Goal: Task Accomplishment & Management: Manage account settings

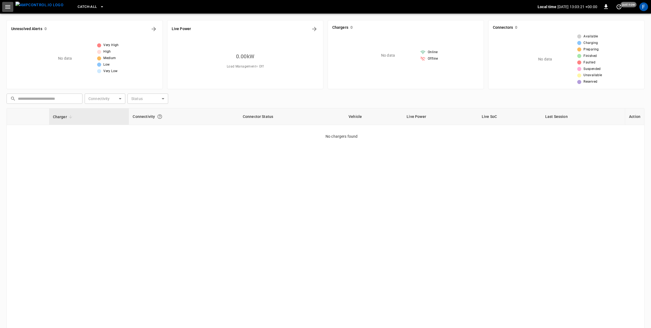
click at [5, 8] on icon "button" at bounding box center [7, 7] width 7 height 7
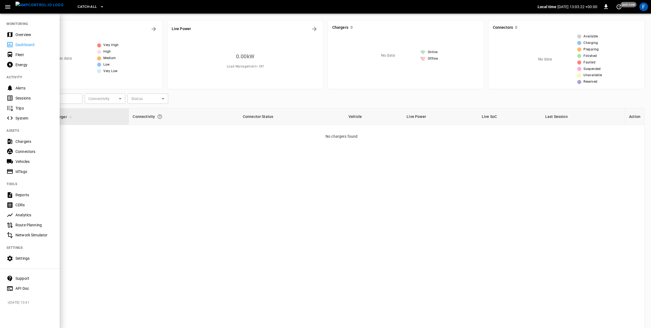
click at [195, 150] on div at bounding box center [325, 164] width 651 height 328
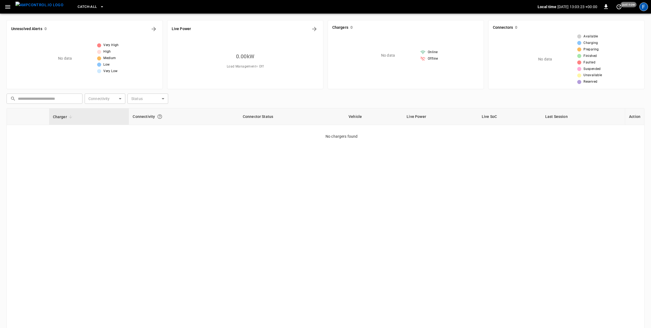
click at [641, 3] on div "F" at bounding box center [643, 6] width 9 height 9
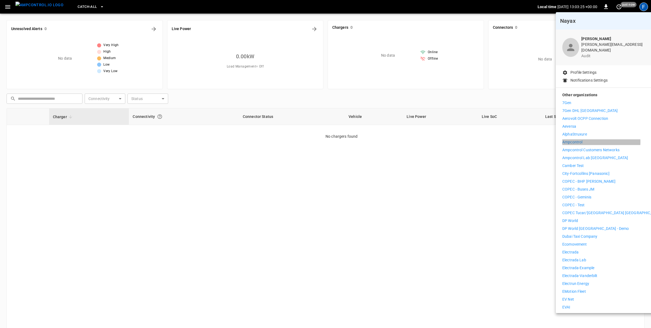
click at [575, 139] on p "Ampcontrol" at bounding box center [572, 142] width 20 height 6
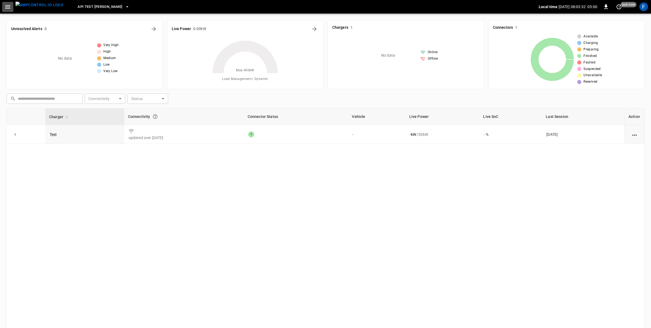
click at [5, 9] on icon "button" at bounding box center [7, 7] width 7 height 7
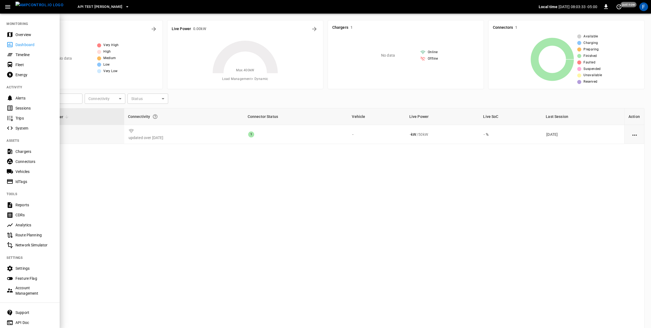
click at [24, 291] on div "Account Management" at bounding box center [34, 290] width 38 height 11
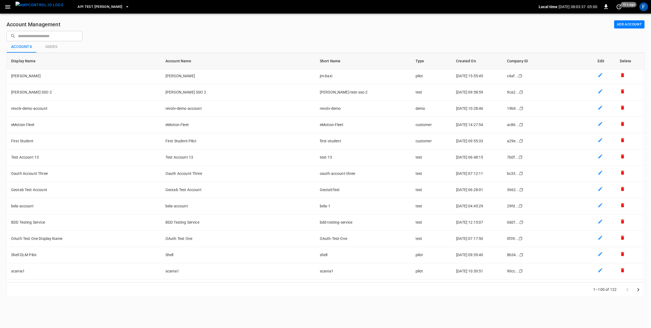
scroll to position [1415, 0]
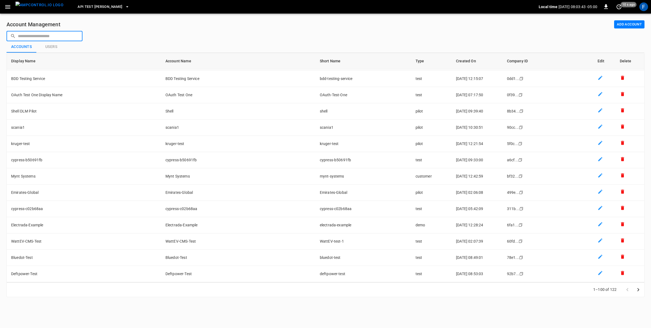
click at [24, 36] on input "text" at bounding box center [48, 36] width 61 height 10
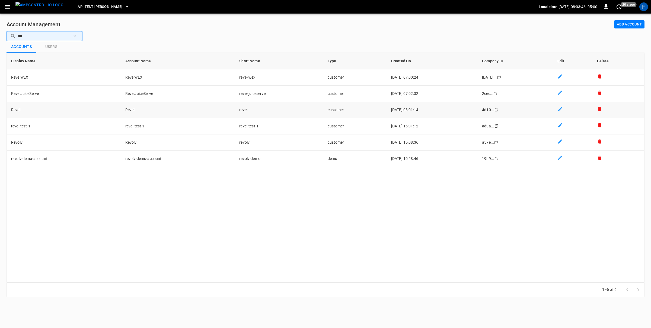
type input "***"
click at [46, 111] on td "Revel" at bounding box center [64, 110] width 114 height 16
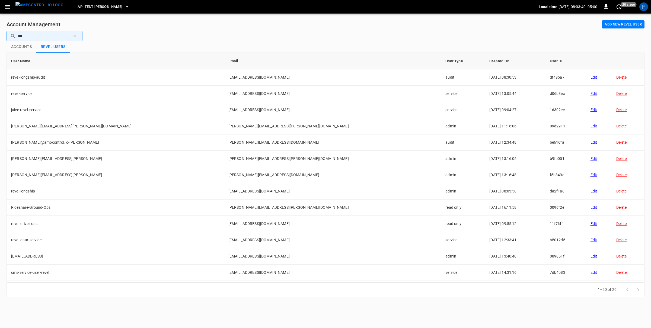
click at [629, 24] on button "Add new Revel user" at bounding box center [623, 24] width 43 height 8
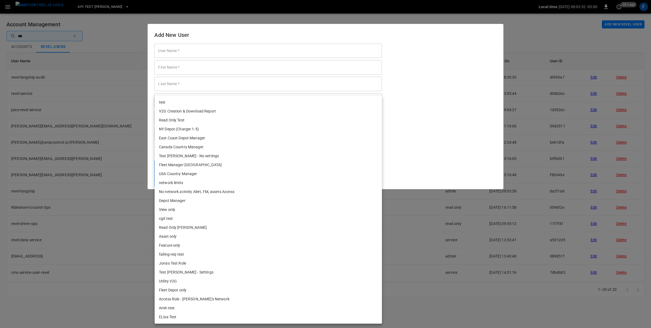
click at [161, 177] on body "API Test Jonas Local time 2025-08-28 08:03:52 -05:00 0 20 s ago F Account Manag…" at bounding box center [325, 152] width 651 height 304
click at [131, 185] on div at bounding box center [325, 164] width 651 height 328
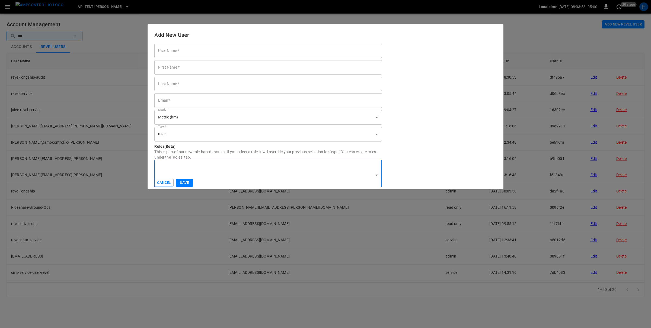
click at [207, 49] on input "User Name   *" at bounding box center [267, 51] width 227 height 14
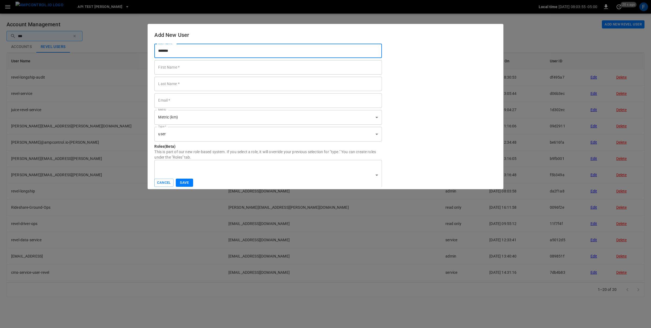
type input "*******"
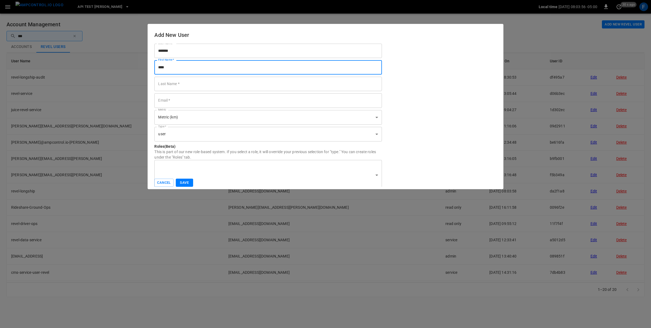
type input "****"
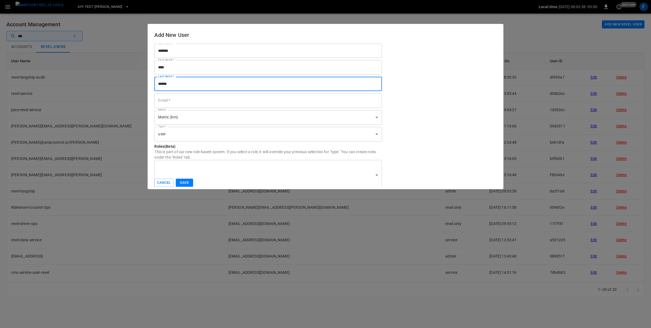
type input "******"
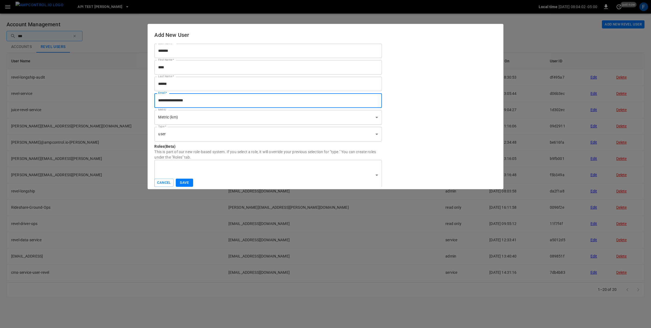
type input "**********"
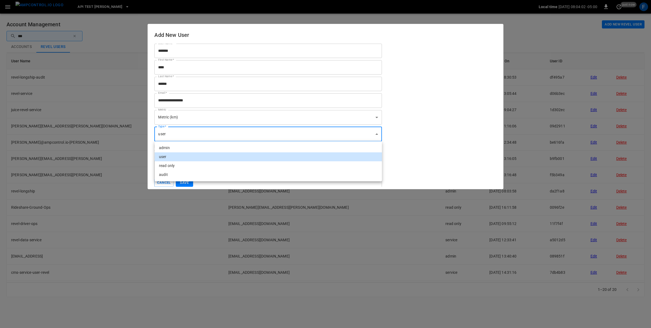
click at [182, 135] on body "API Test Jonas Local time 2025-08-28 08:04:02 -05:00 0 just now F Account Manag…" at bounding box center [325, 152] width 651 height 304
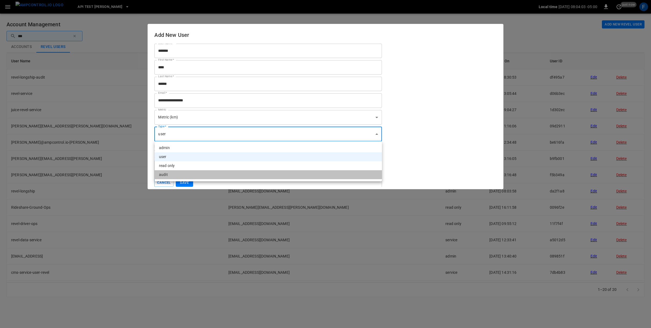
click at [170, 173] on li "audit" at bounding box center [268, 174] width 227 height 9
type input "*****"
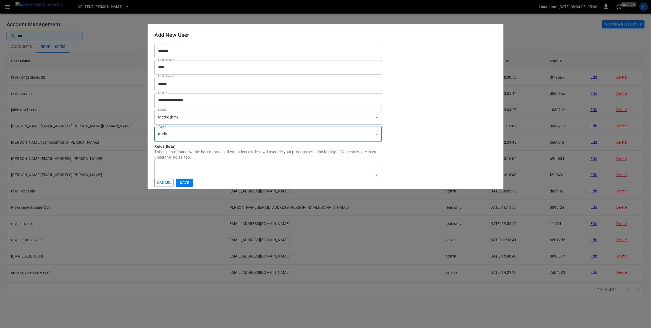
click at [184, 181] on button "Save" at bounding box center [184, 183] width 17 height 8
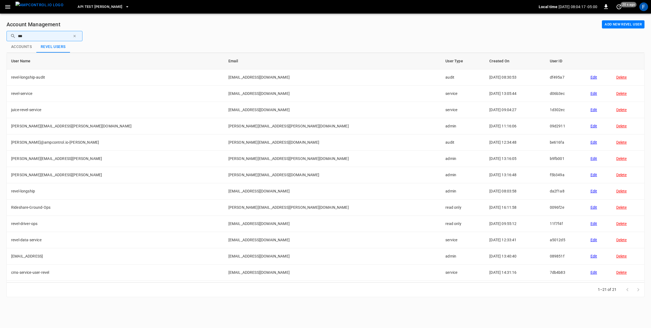
click at [38, 6] on img "menu" at bounding box center [39, 5] width 48 height 7
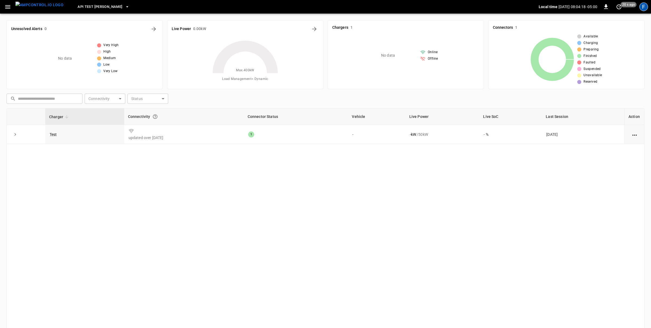
click at [645, 5] on div "F" at bounding box center [643, 6] width 9 height 9
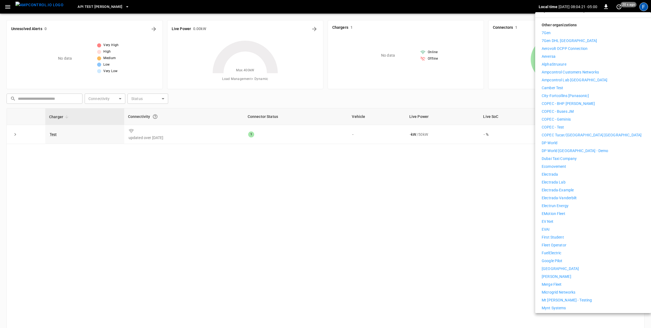
scroll to position [162, 0]
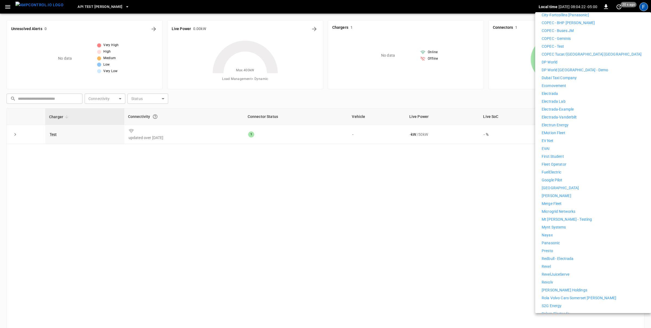
click at [555, 264] on li "Revel" at bounding box center [593, 267] width 103 height 6
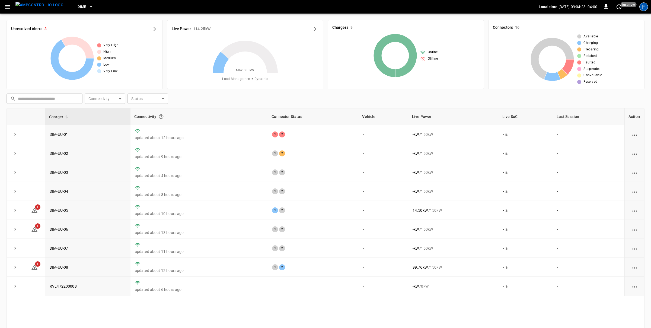
click at [642, 7] on div "F" at bounding box center [643, 6] width 9 height 9
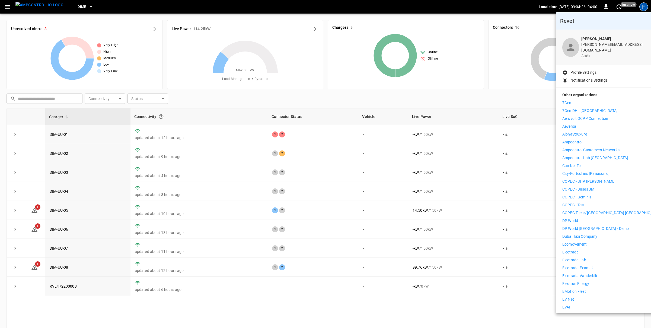
click at [9, 7] on div at bounding box center [325, 164] width 651 height 328
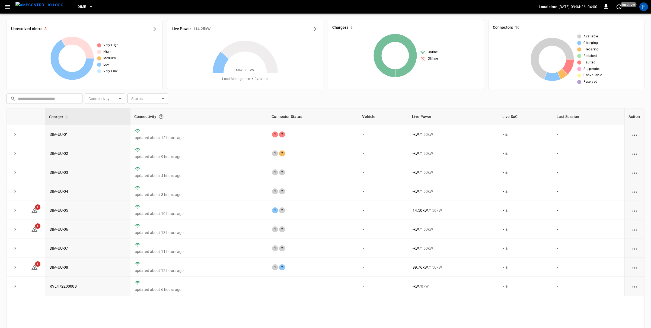
click at [7, 7] on body "Dime Local time 2025-08-28 09:04:26 -04:00 0 just now F Unresolved Alerts 3 Ver…" at bounding box center [325, 179] width 651 height 359
click at [8, 9] on icon "button" at bounding box center [7, 7] width 7 height 7
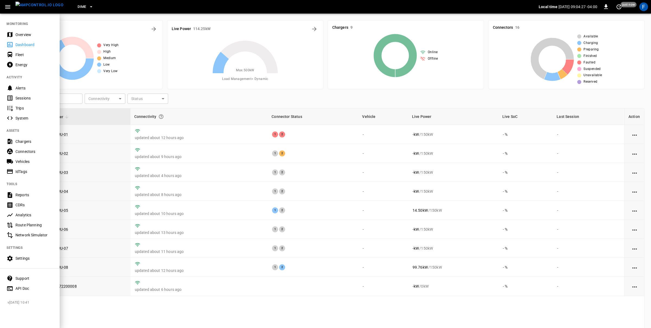
click at [17, 255] on div "Settings" at bounding box center [30, 259] width 60 height 10
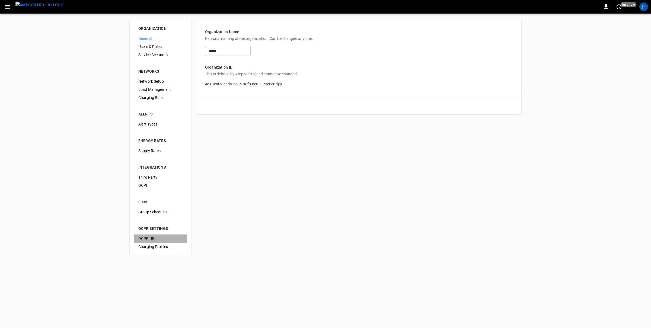
click at [151, 239] on span "OCPP URL" at bounding box center [160, 239] width 44 height 6
click at [153, 39] on span "General" at bounding box center [160, 39] width 44 height 6
click at [646, 7] on div "F" at bounding box center [643, 6] width 9 height 9
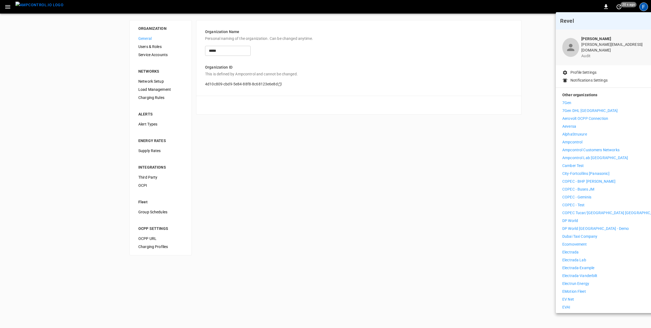
click at [448, 180] on div at bounding box center [325, 164] width 651 height 328
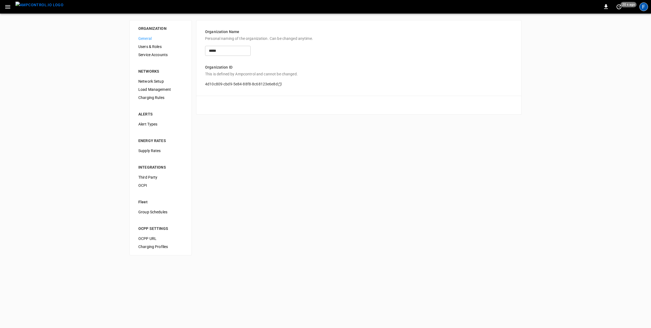
click at [642, 11] on div "F" at bounding box center [643, 6] width 9 height 9
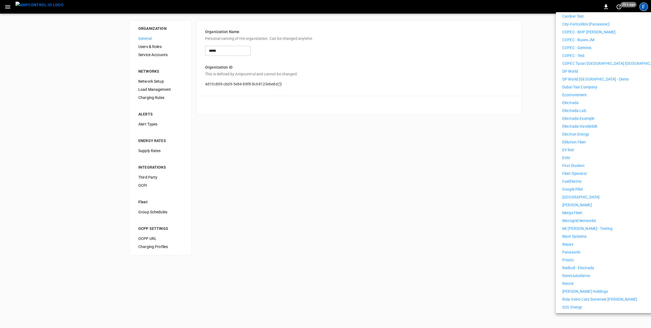
scroll to position [63, 0]
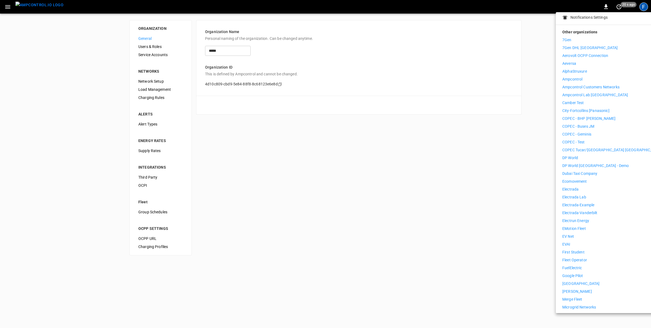
click at [466, 140] on div at bounding box center [325, 164] width 651 height 328
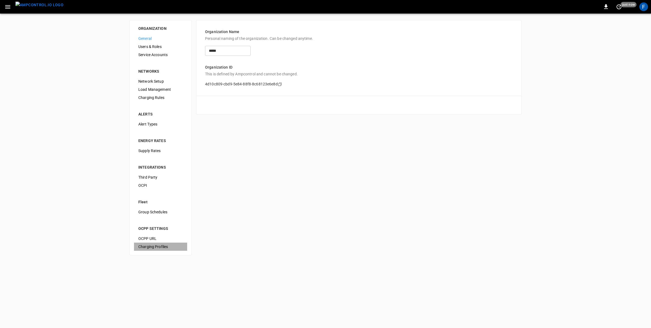
click at [146, 245] on span "Charging Profiles" at bounding box center [160, 247] width 44 height 6
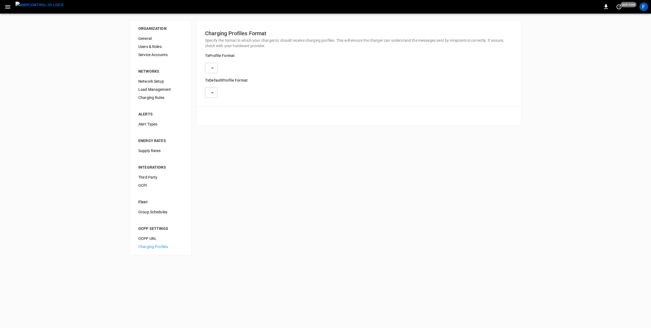
type input "**********"
click at [146, 236] on span "OCPP URL" at bounding box center [160, 239] width 44 height 6
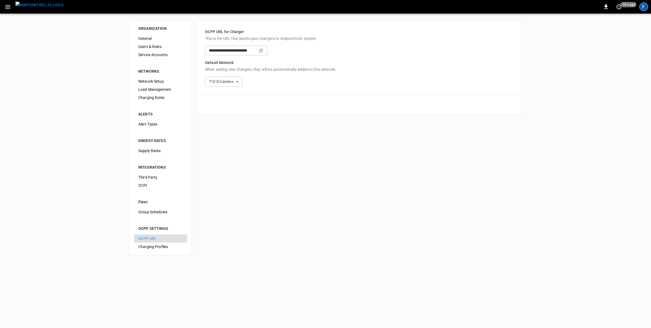
click at [643, 7] on div "F" at bounding box center [643, 6] width 9 height 9
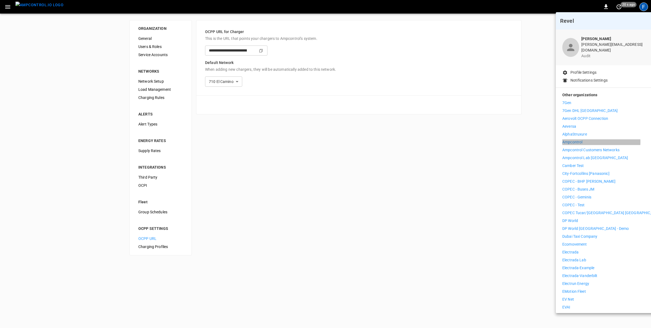
click at [577, 139] on p "Ampcontrol" at bounding box center [572, 142] width 20 height 6
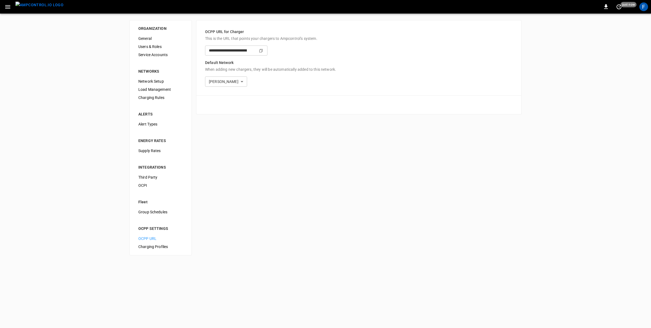
click at [10, 5] on icon "button" at bounding box center [7, 7] width 5 height 4
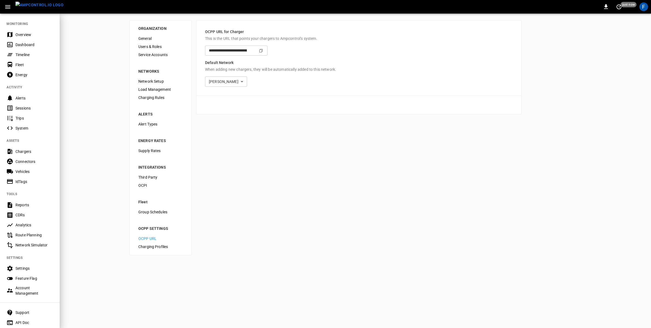
click at [26, 292] on div "Account Management" at bounding box center [34, 290] width 38 height 11
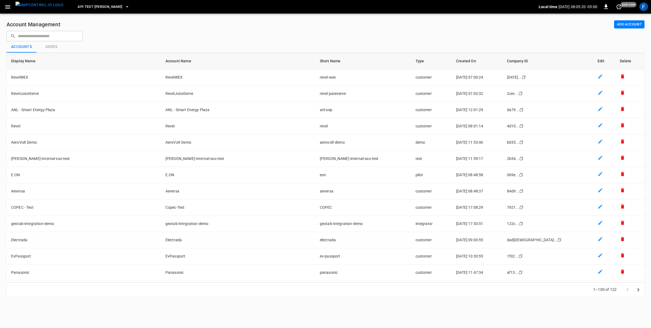
click at [67, 39] on input "text" at bounding box center [48, 36] width 61 height 10
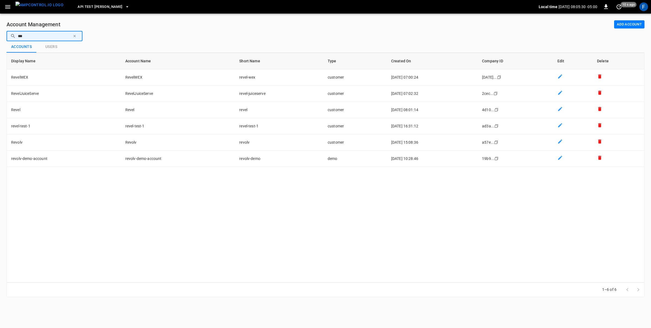
type input "***"
click at [34, 109] on td "Revel" at bounding box center [64, 110] width 114 height 16
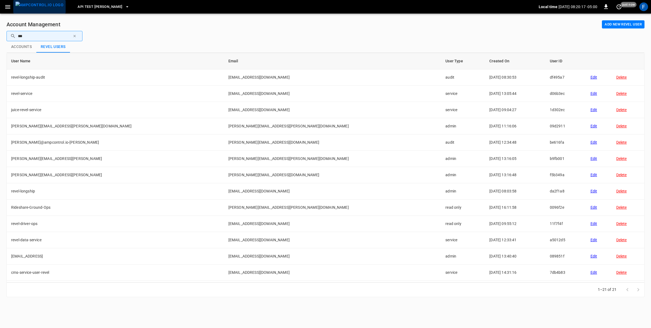
click at [47, 7] on img "menu" at bounding box center [39, 5] width 48 height 7
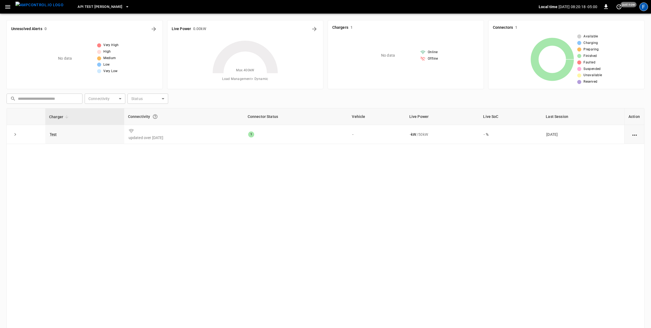
click at [643, 8] on div "F" at bounding box center [643, 6] width 9 height 9
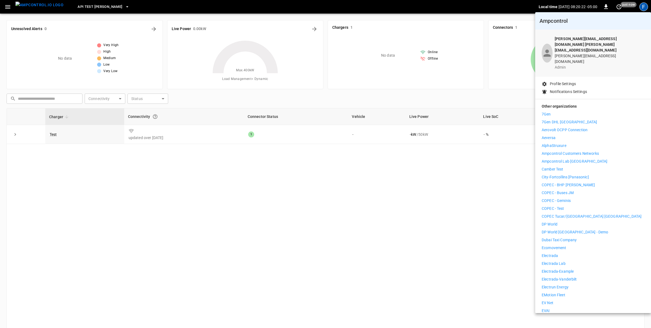
scroll to position [68, 0]
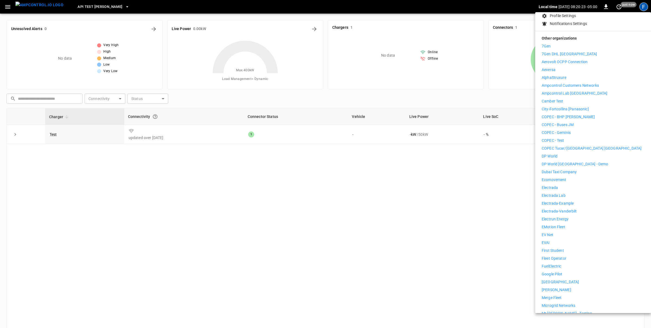
click at [562, 185] on li "Electrada" at bounding box center [593, 188] width 103 height 6
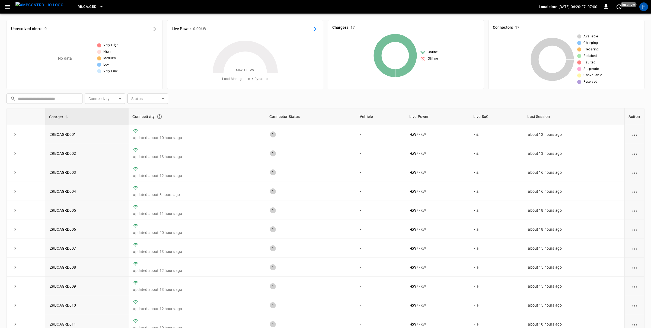
click at [315, 27] on icon "Energy Overview" at bounding box center [314, 29] width 7 height 7
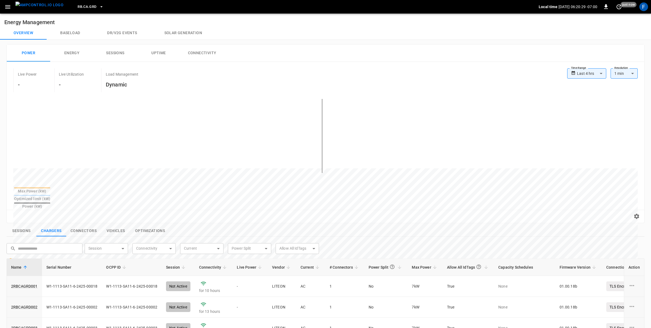
click at [585, 74] on body "**********" at bounding box center [325, 253] width 651 height 507
click at [584, 96] on li "Last 24 hrs" at bounding box center [586, 94] width 39 height 9
type input "**********"
click at [39, 7] on img "menu" at bounding box center [39, 5] width 48 height 7
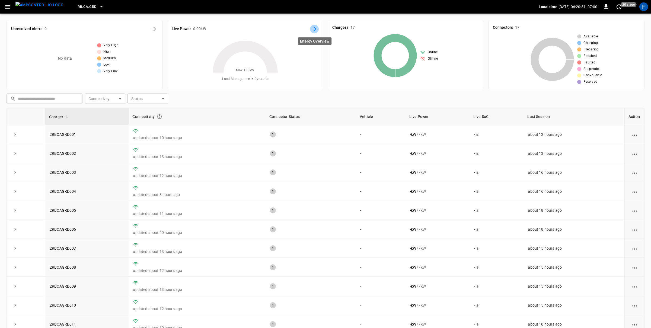
click at [311, 33] on button "Energy Overview" at bounding box center [314, 29] width 9 height 9
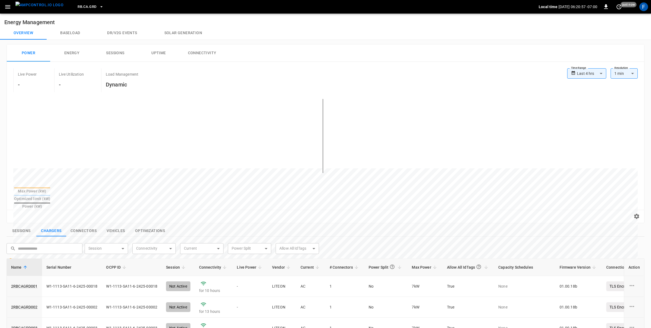
click at [30, 8] on img "menu" at bounding box center [39, 5] width 48 height 7
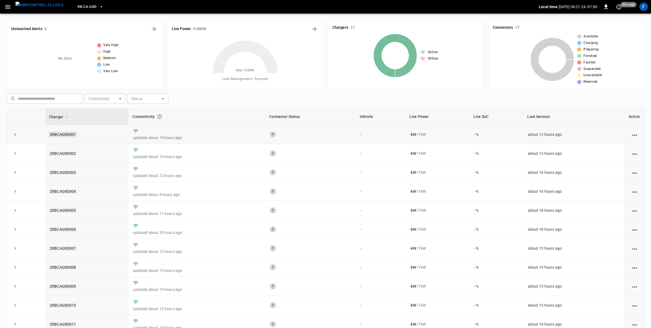
click at [65, 135] on link "2RBCAGRD001" at bounding box center [63, 134] width 29 height 7
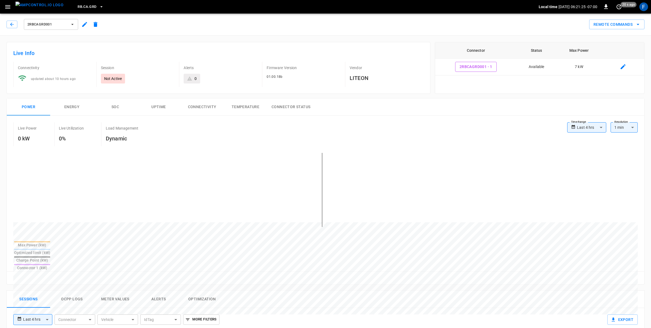
click at [573, 124] on label "Time Range" at bounding box center [578, 122] width 15 height 4
click at [579, 130] on body "**********" at bounding box center [325, 291] width 651 height 582
click at [586, 151] on li "Last 24 hrs" at bounding box center [586, 148] width 39 height 9
type input "**********"
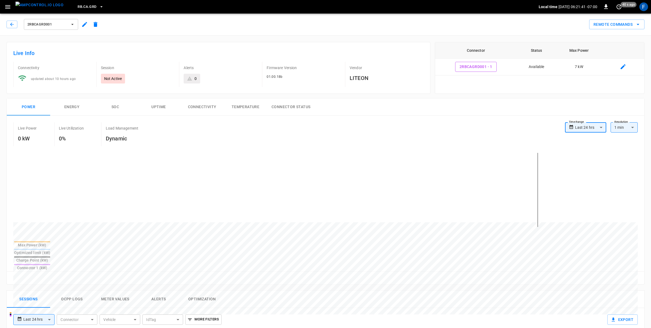
click at [303, 109] on button "Connector Status" at bounding box center [290, 106] width 47 height 17
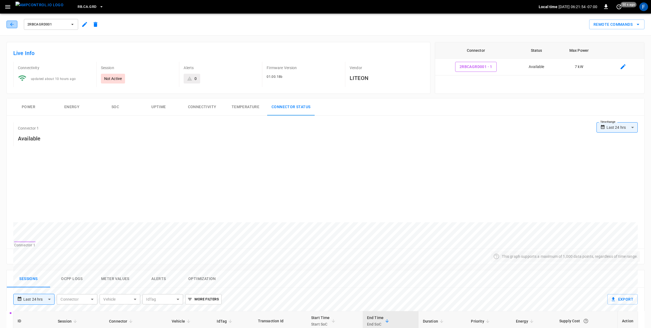
click at [9, 24] on button "button" at bounding box center [12, 25] width 11 height 8
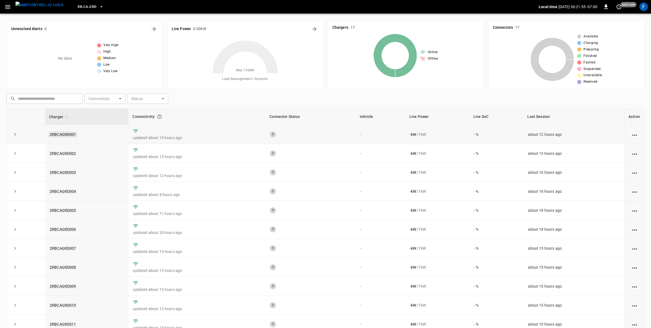
click at [61, 136] on link "2RBCAGRD001" at bounding box center [63, 134] width 29 height 7
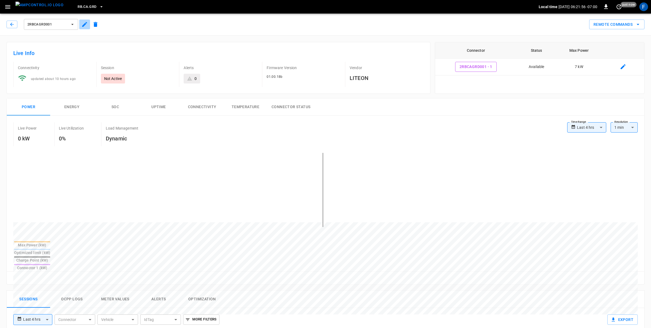
click at [84, 24] on icon "button" at bounding box center [84, 24] width 7 height 7
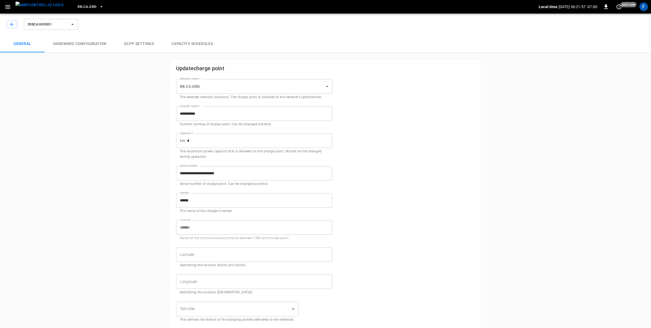
type input "**********"
click at [174, 44] on button "Capacity Schedules" at bounding box center [192, 43] width 59 height 17
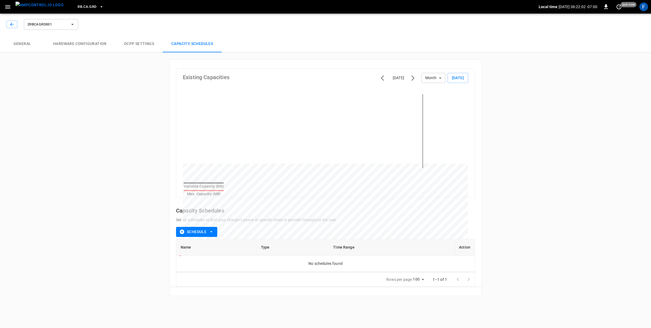
click at [443, 78] on body "RB.CA.GRD Local time 2025-08-28 06:22:02 -07:00 0 just now F 2RBCAGRD001 Genera…" at bounding box center [325, 151] width 651 height 303
click at [439, 91] on li "Day" at bounding box center [433, 89] width 24 height 9
type input "***"
click at [8, 21] on button "button" at bounding box center [12, 25] width 11 height 8
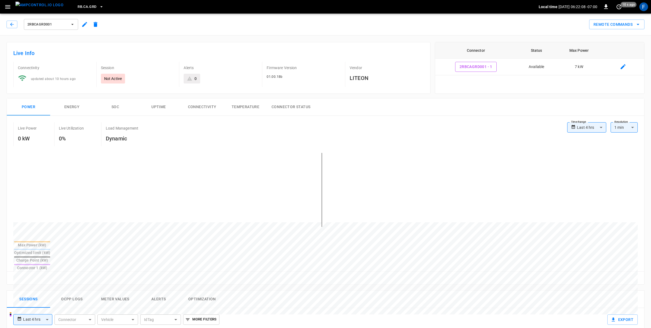
click at [582, 126] on body "**********" at bounding box center [325, 291] width 651 height 582
click at [588, 146] on li "Last 24 hrs" at bounding box center [586, 148] width 39 height 9
type input "**********"
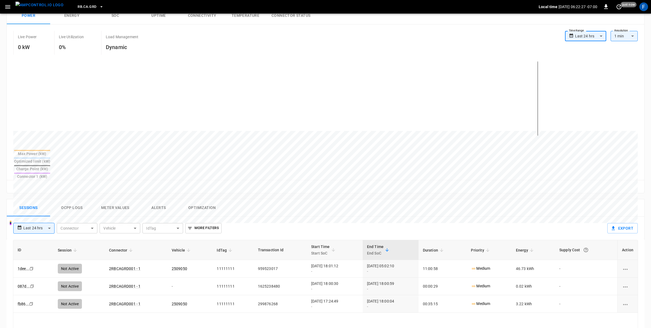
scroll to position [186, 0]
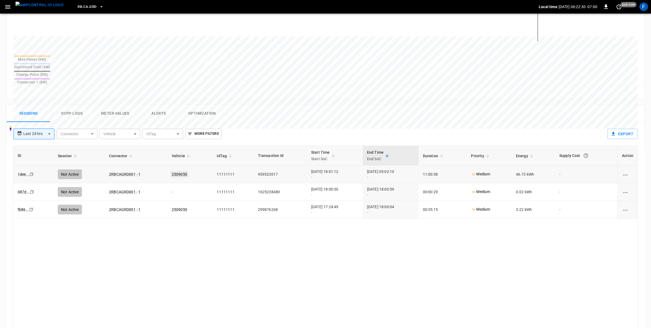
click at [178, 171] on link "2509050" at bounding box center [180, 174] width 18 height 7
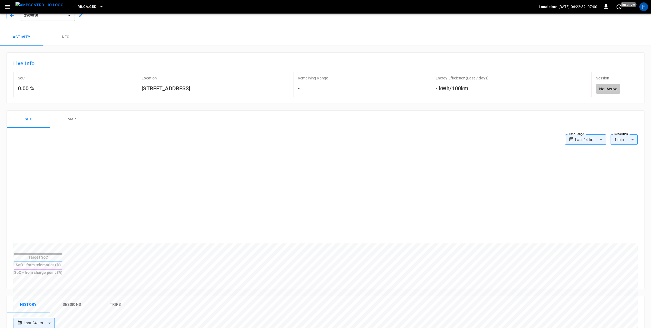
scroll to position [9, 0]
click at [20, 85] on div "SoC 0.00 %" at bounding box center [32, 86] width 38 height 25
click at [20, 88] on h6 "0.00 %" at bounding box center [26, 90] width 16 height 9
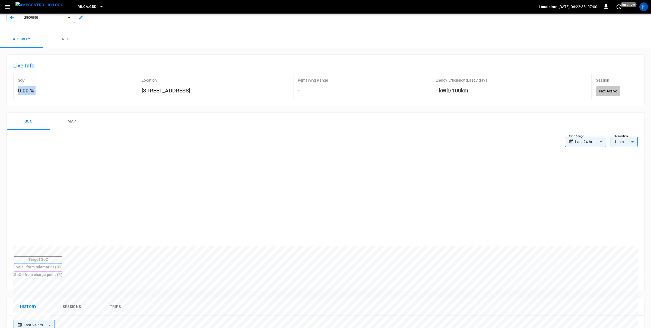
click at [20, 88] on h6 "0.00 %" at bounding box center [26, 90] width 16 height 9
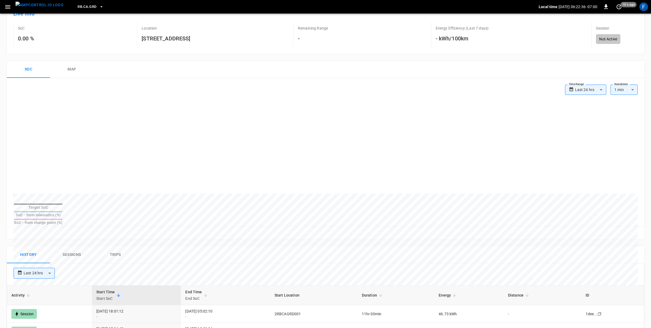
scroll to position [132, 0]
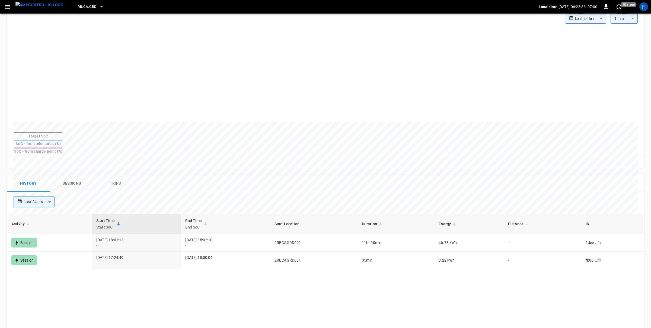
click at [82, 176] on button "Sessions" at bounding box center [71, 183] width 43 height 17
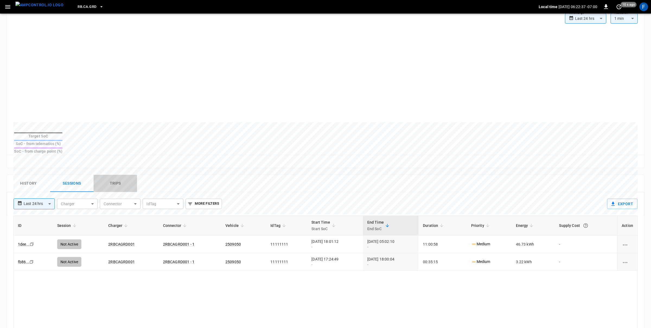
click at [116, 175] on button "Trips" at bounding box center [115, 183] width 43 height 17
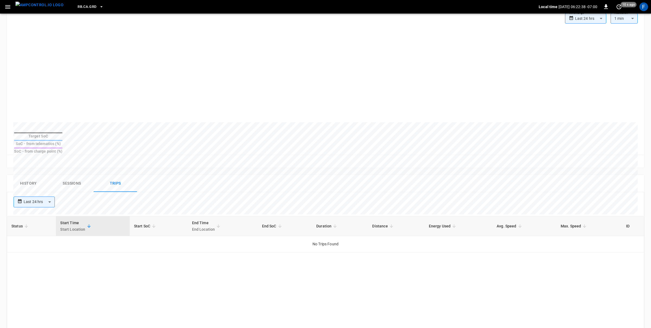
click at [40, 176] on button "History" at bounding box center [28, 183] width 43 height 17
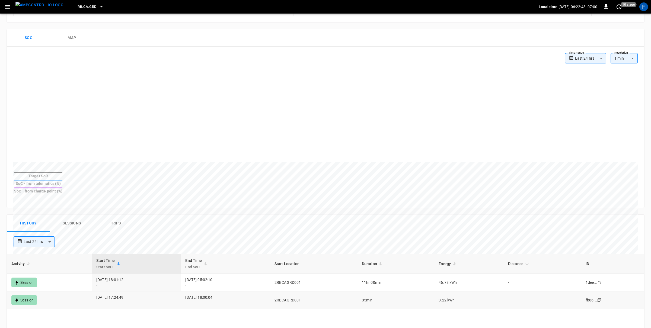
scroll to position [0, 0]
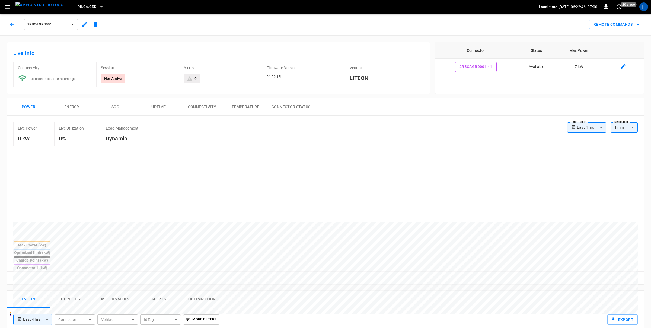
click at [576, 127] on icon at bounding box center [573, 127] width 5 height 8
click at [591, 130] on body "**********" at bounding box center [325, 291] width 651 height 582
click at [591, 151] on li "Last 24 hrs" at bounding box center [586, 148] width 39 height 9
type input "**********"
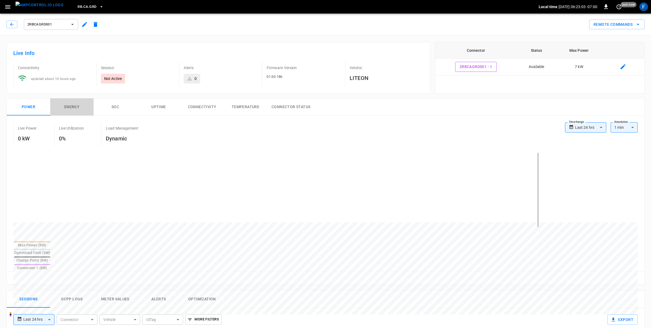
click at [81, 111] on button "Energy" at bounding box center [71, 106] width 43 height 17
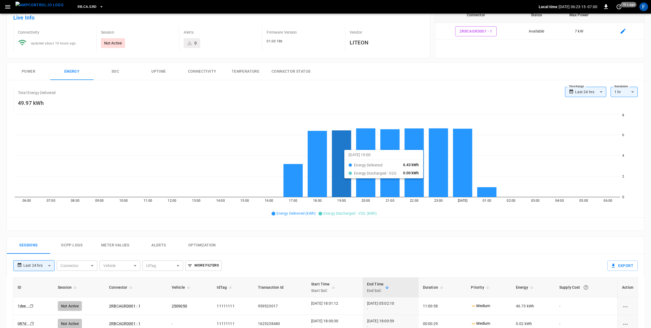
scroll to position [94, 0]
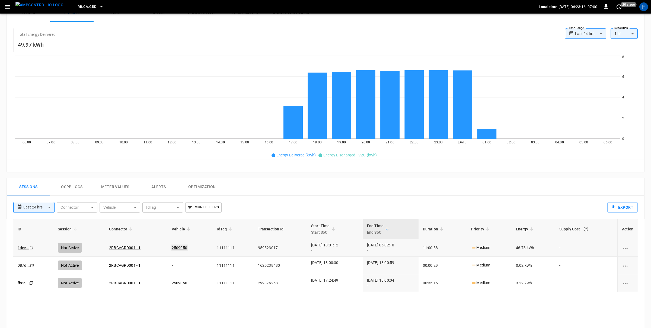
click at [178, 247] on link "2509050" at bounding box center [180, 248] width 18 height 7
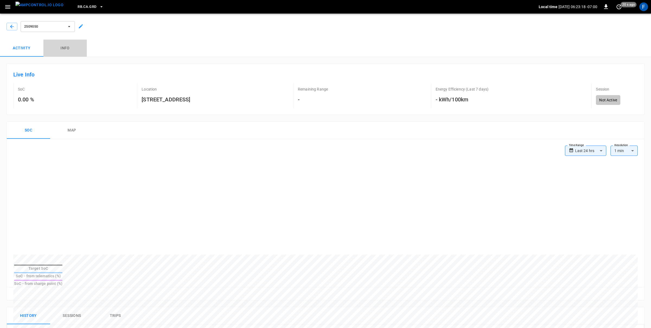
click at [62, 44] on button "Info" at bounding box center [64, 48] width 43 height 17
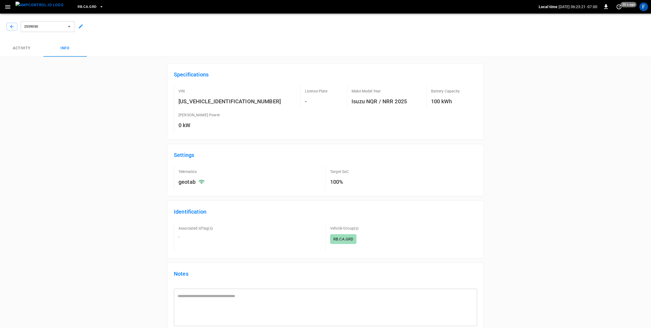
click at [432, 101] on h6 "100 kWh" at bounding box center [445, 101] width 29 height 9
click at [18, 26] on div "2509050" at bounding box center [46, 25] width 59 height 15
click at [10, 30] on button "button" at bounding box center [12, 27] width 11 height 8
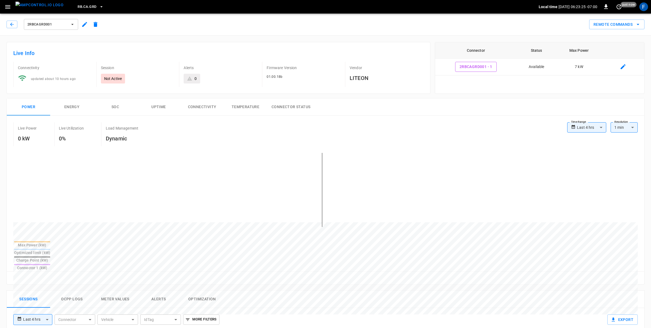
scroll to position [62, 0]
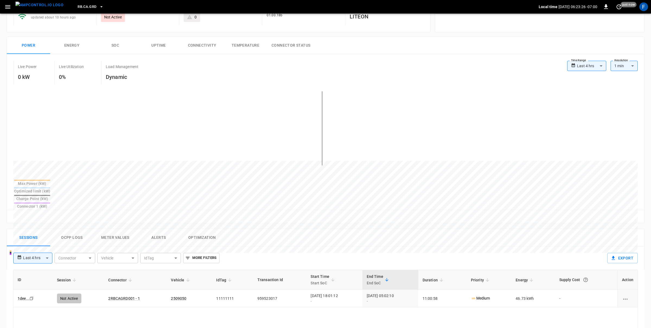
click at [581, 64] on body "**********" at bounding box center [325, 229] width 651 height 582
click at [579, 89] on li "Last 24 hrs" at bounding box center [586, 87] width 39 height 9
type input "**********"
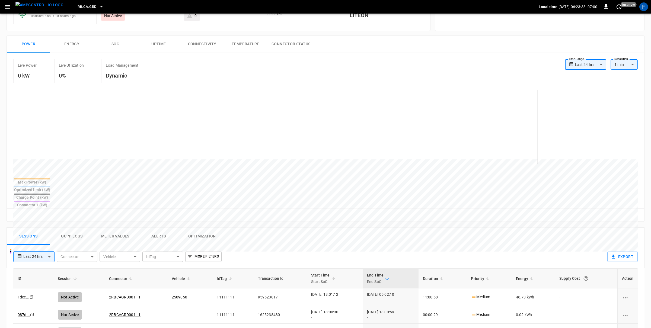
scroll to position [0, 0]
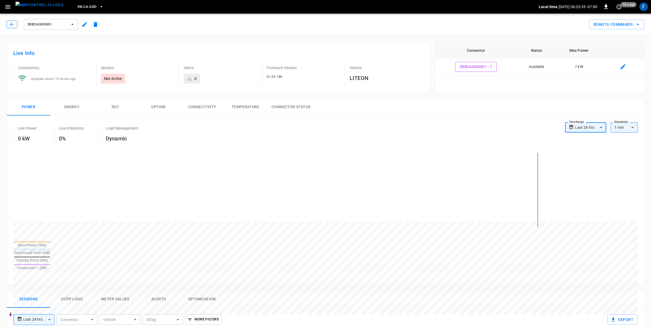
click at [11, 26] on icon "button" at bounding box center [11, 24] width 5 height 5
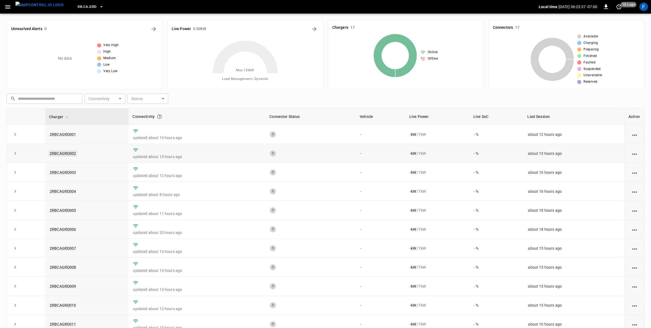
click at [63, 153] on link "2RBCAGRD002" at bounding box center [63, 153] width 29 height 7
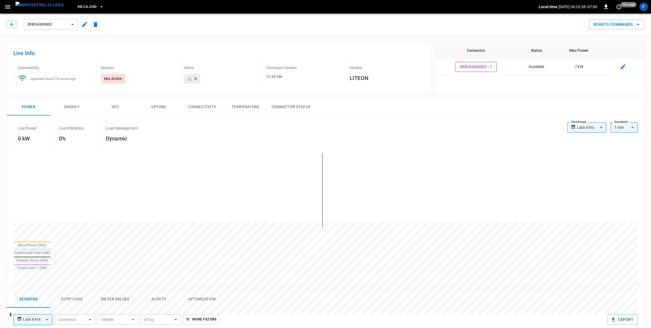
click at [591, 131] on body "**********" at bounding box center [325, 291] width 651 height 582
click at [590, 148] on li "Last 24 hrs" at bounding box center [586, 148] width 39 height 9
type input "**********"
click at [41, 27] on span "2RBCAGRD002" at bounding box center [47, 24] width 40 height 6
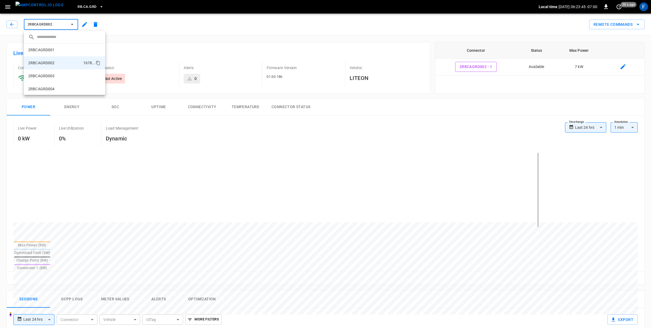
scroll to position [9, 0]
click at [52, 66] on p "2RBCAGRD003" at bounding box center [41, 66] width 27 height 5
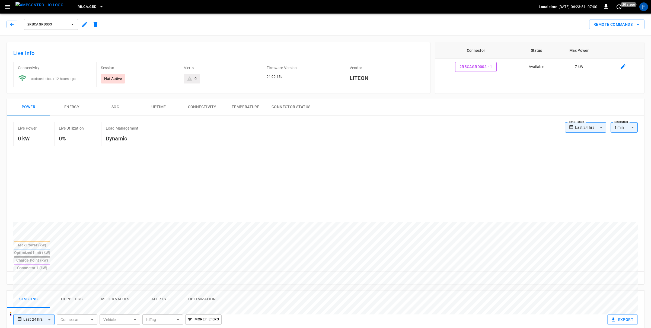
click at [42, 26] on span "2RBCAGRD003" at bounding box center [47, 24] width 40 height 6
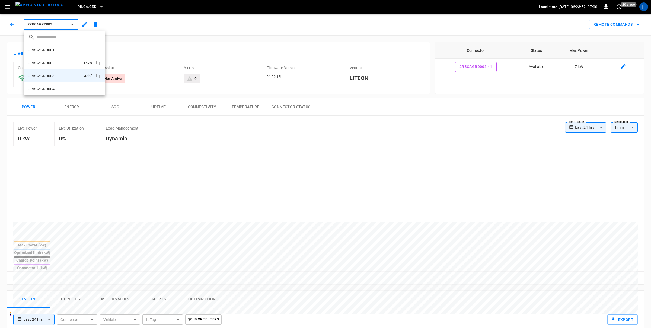
scroll to position [22, 0]
click at [60, 69] on li "2RBCAGRD004 dd88 ..." at bounding box center [64, 66] width 81 height 13
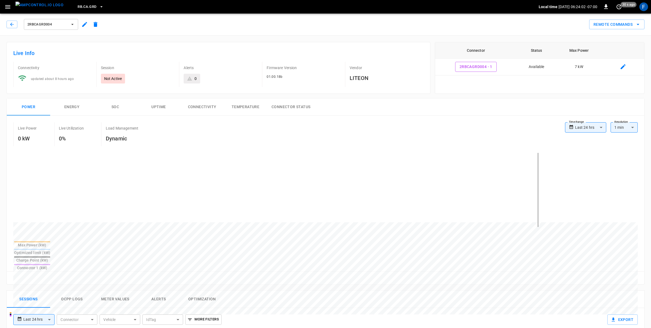
click at [56, 25] on span "2RBCAGRD004" at bounding box center [47, 24] width 40 height 6
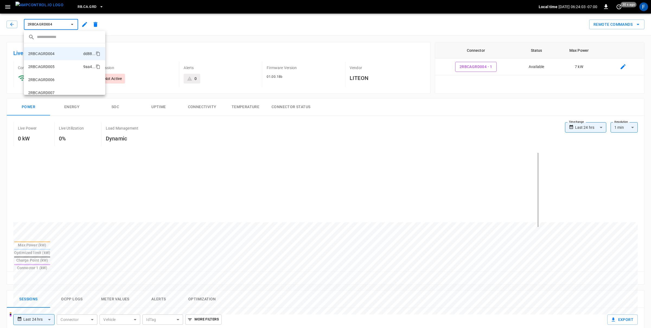
click at [65, 64] on li "2RBCAGRD005 9aa4 ..." at bounding box center [64, 66] width 81 height 13
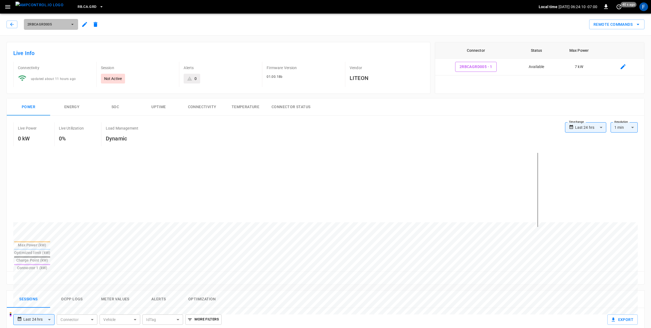
click at [51, 22] on span "2RBCAGRD005" at bounding box center [47, 24] width 40 height 6
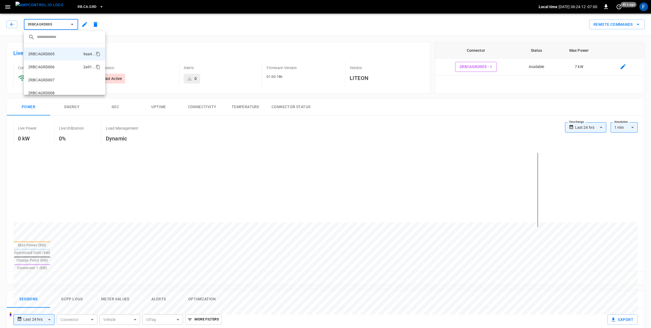
click at [66, 66] on li "2RBCAGRD006 2a91 ..." at bounding box center [64, 66] width 81 height 13
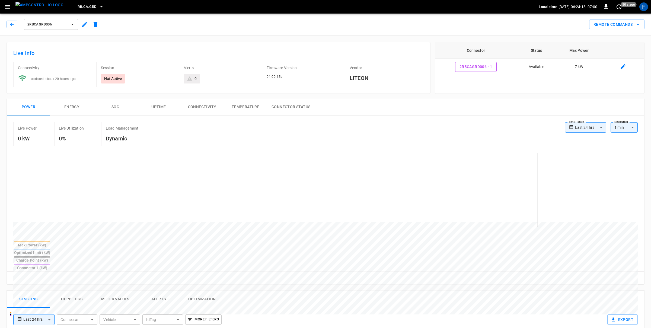
scroll to position [74, 0]
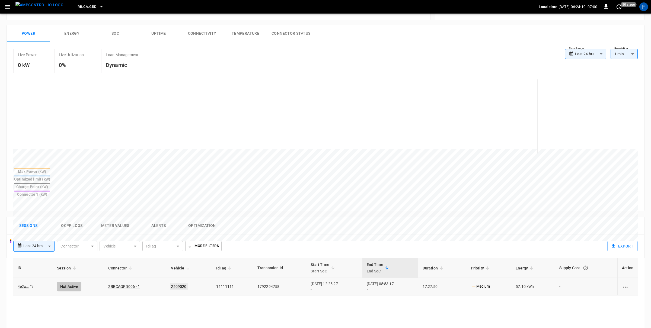
click at [173, 283] on link "2509020" at bounding box center [179, 286] width 18 height 7
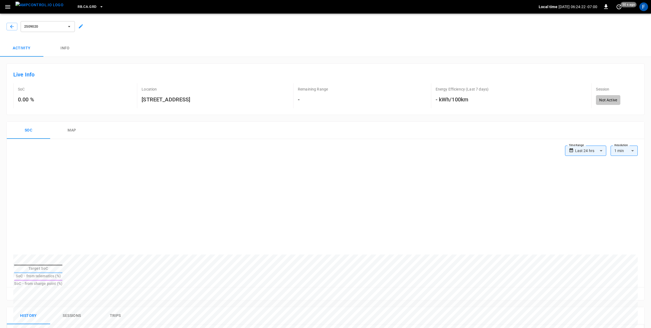
click at [27, 101] on h6 "0.00 %" at bounding box center [26, 99] width 16 height 9
click at [48, 100] on div "SoC 0.00 %" at bounding box center [32, 95] width 38 height 25
click at [68, 45] on button "Info" at bounding box center [64, 48] width 43 height 17
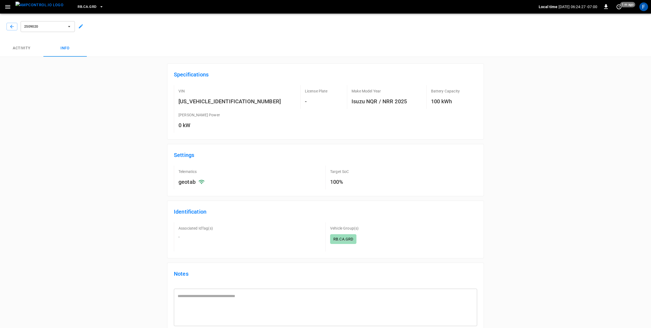
click at [180, 184] on h6 "geotab" at bounding box center [186, 182] width 17 height 9
click at [145, 187] on div "Specifications VIN 54DE5W1V4SSE00024 License Plate - Make Model Year Isuzu NQR …" at bounding box center [326, 206] width 638 height 286
click at [6, 27] on div at bounding box center [10, 26] width 13 height 10
click at [10, 28] on icon "button" at bounding box center [11, 26] width 5 height 5
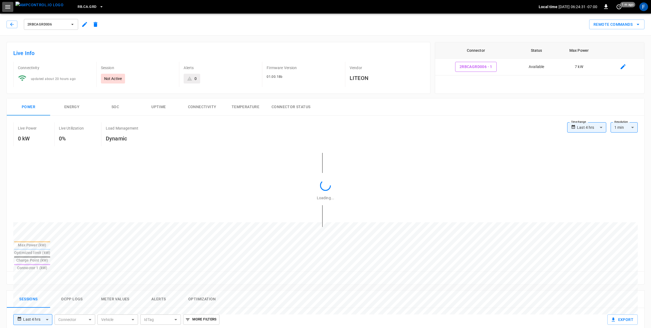
click at [9, 5] on icon "button" at bounding box center [7, 7] width 5 height 4
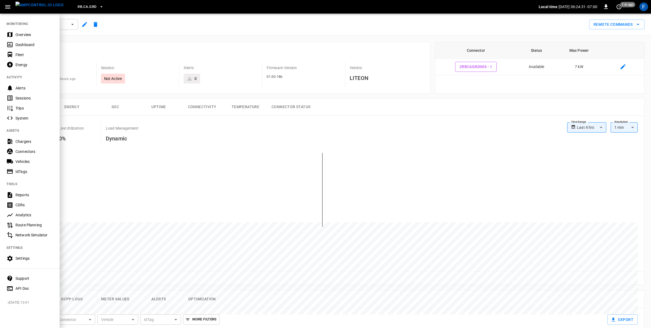
click at [28, 34] on div "Overview" at bounding box center [34, 34] width 38 height 5
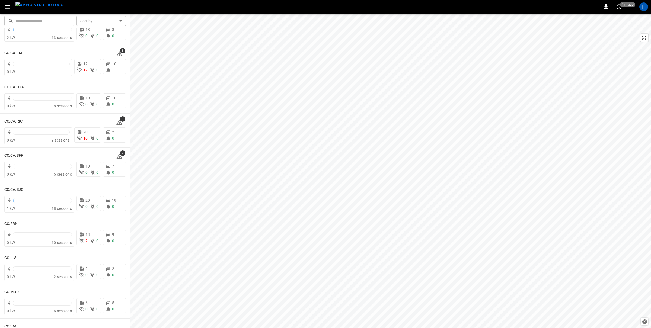
scroll to position [132, 0]
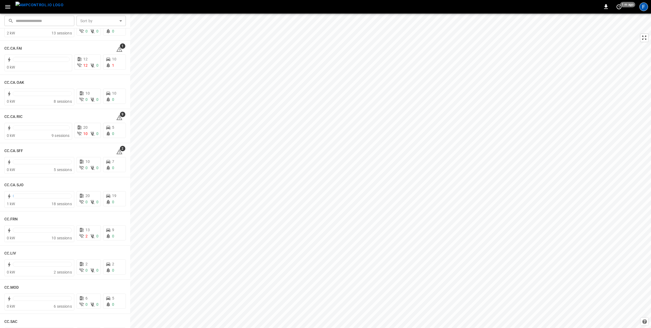
click at [643, 5] on div "F" at bounding box center [643, 6] width 9 height 9
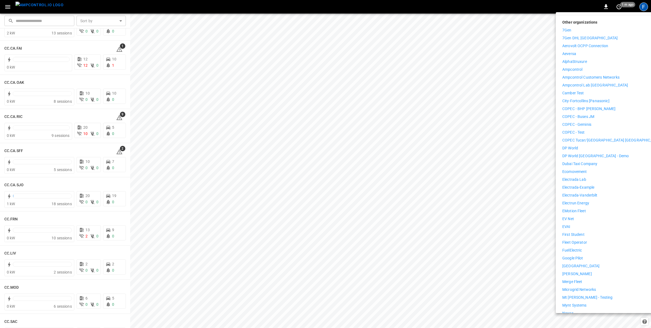
scroll to position [74, 0]
click at [579, 231] on p "First Student" at bounding box center [573, 234] width 22 height 6
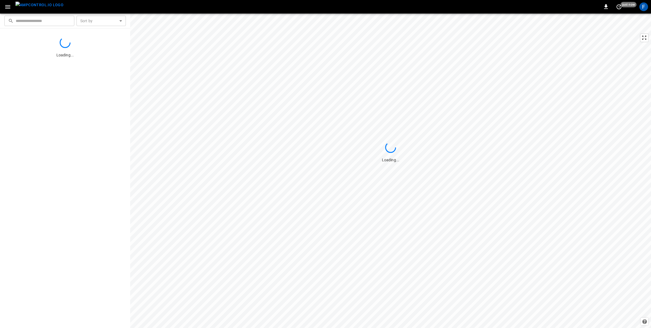
click at [8, 9] on icon "button" at bounding box center [7, 7] width 7 height 7
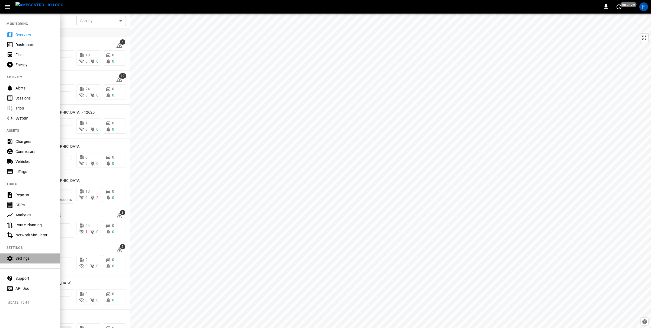
click at [22, 263] on div "Settings" at bounding box center [30, 259] width 60 height 10
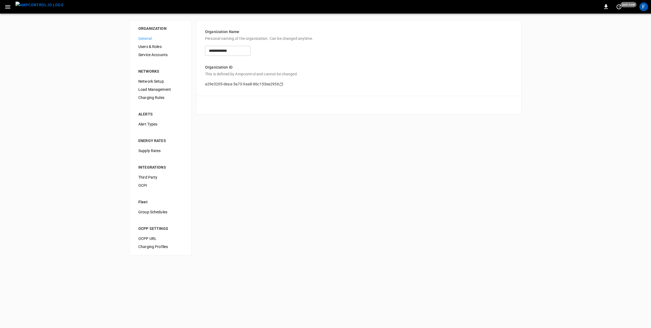
click at [151, 179] on span "Third Party" at bounding box center [160, 178] width 44 height 6
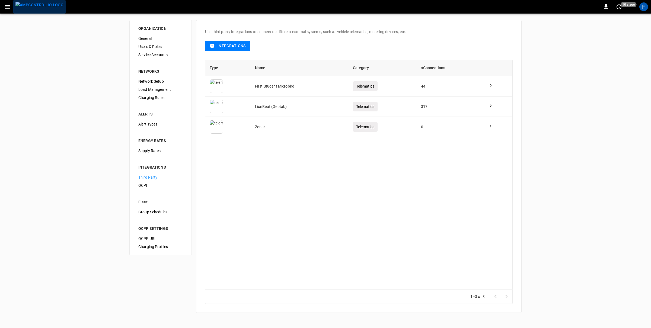
click at [42, 7] on img "menu" at bounding box center [39, 5] width 48 height 7
